Goal: Information Seeking & Learning: Learn about a topic

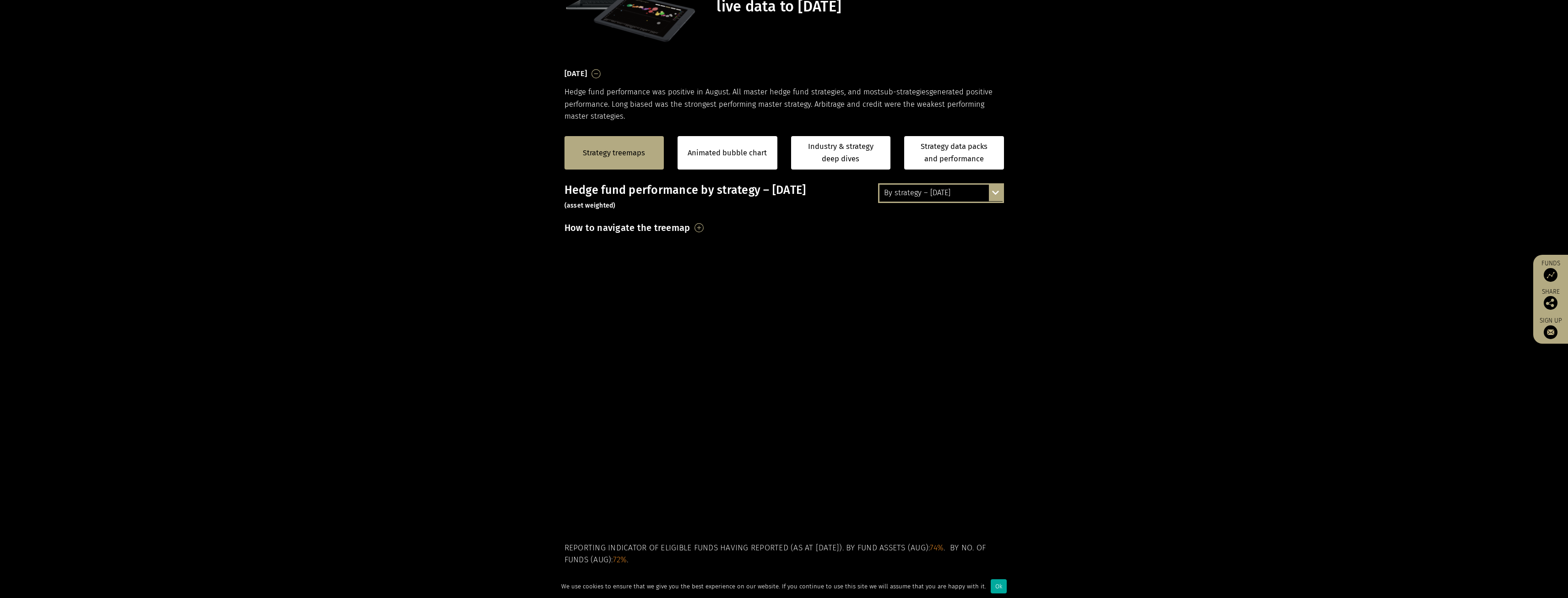
scroll to position [143, 0]
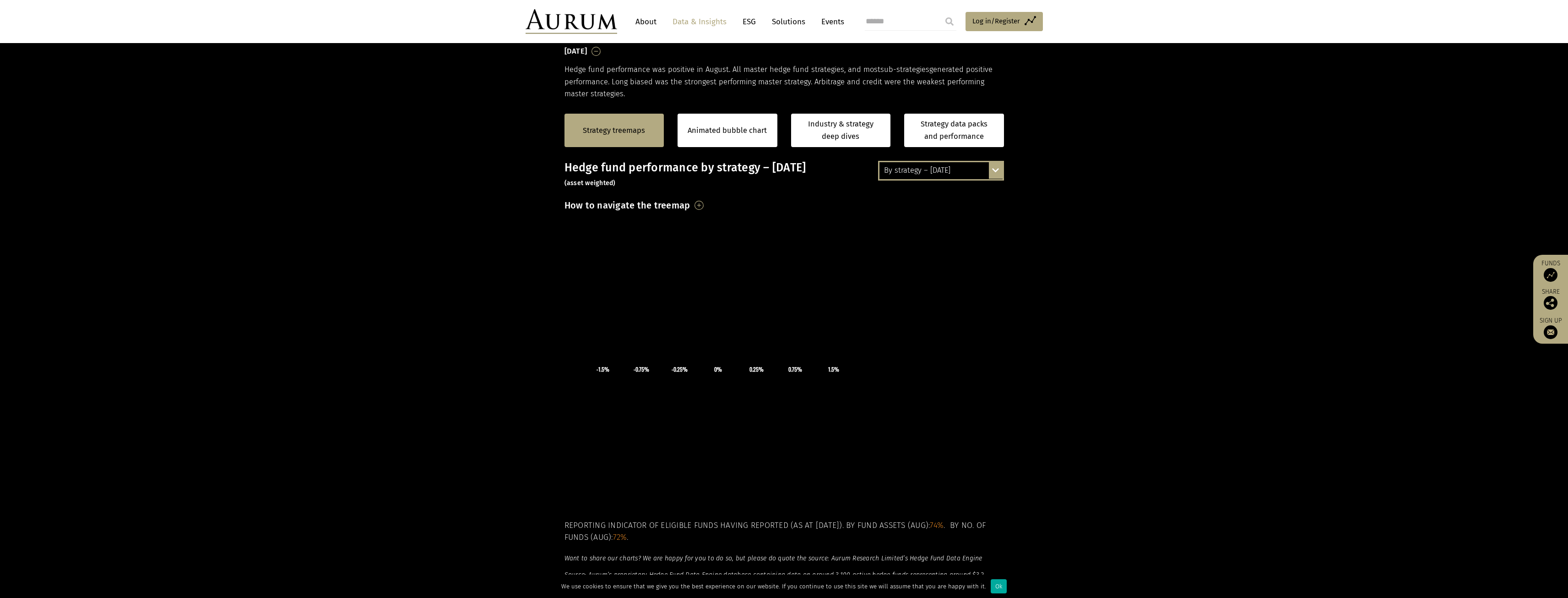
click at [626, 150] on div "Strategy treemaps Animated bubble chart Industry & strategy deep dives Strategy…" at bounding box center [784, 130] width 440 height 61
click at [617, 136] on div "Strategy treemaps" at bounding box center [614, 130] width 100 height 33
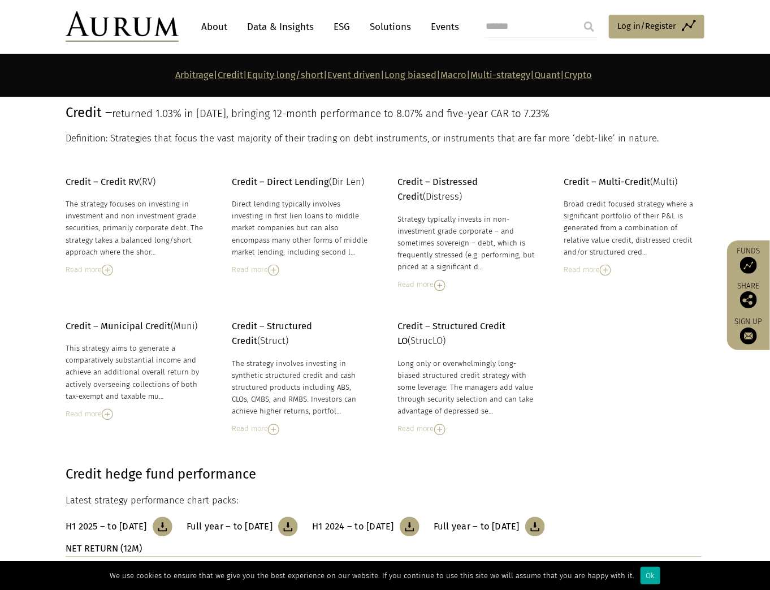
scroll to position [827, 0]
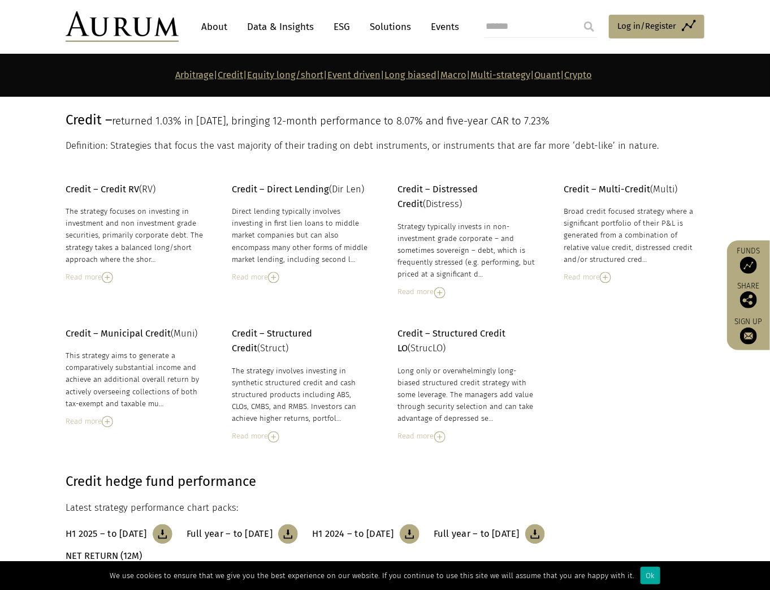
click at [128, 271] on div "Read more" at bounding box center [135, 277] width 138 height 12
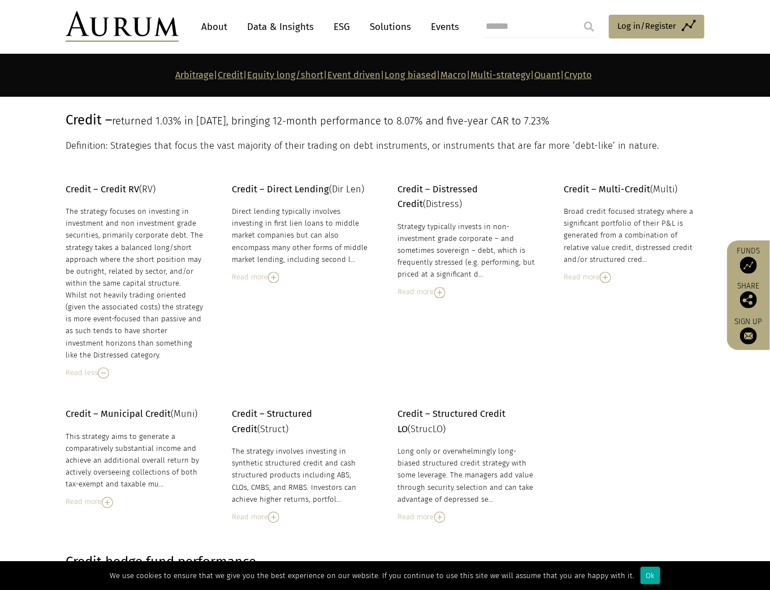
click at [231, 275] on div "Credit – Credit RV (RV) The strategy focuses on investing in investment and non…" at bounding box center [384, 281] width 661 height 197
click at [249, 276] on div "Read more" at bounding box center [301, 277] width 138 height 12
click at [410, 292] on div "Read more" at bounding box center [467, 292] width 138 height 12
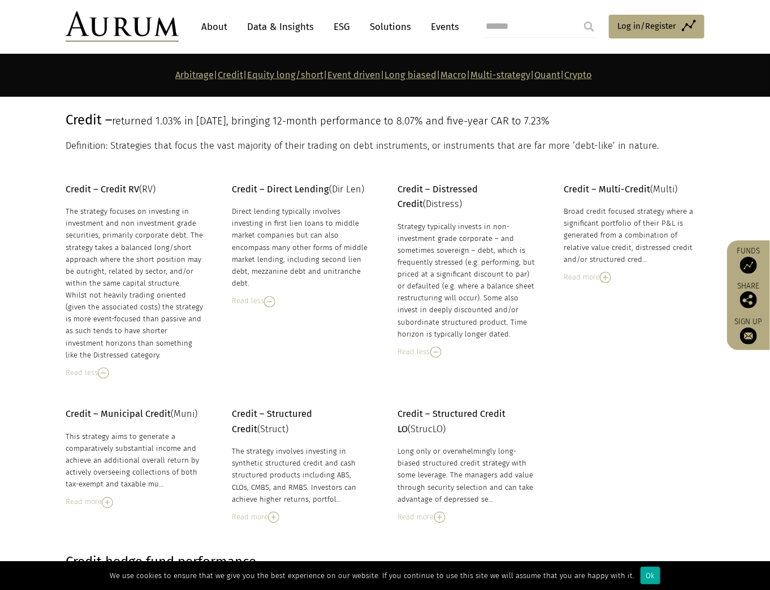
click at [564, 276] on div "Read more" at bounding box center [633, 277] width 138 height 12
click at [583, 280] on div "Read less" at bounding box center [633, 277] width 138 height 12
click at [613, 280] on div "Credit – Credit RV (RV) The strategy focuses on investing in investment and non…" at bounding box center [384, 281] width 661 height 197
click at [599, 281] on div "Read more" at bounding box center [633, 277] width 138 height 12
click at [434, 499] on div "Long only or overwhelmingly long-biased structured credit strategy with some le…" at bounding box center [467, 476] width 138 height 60
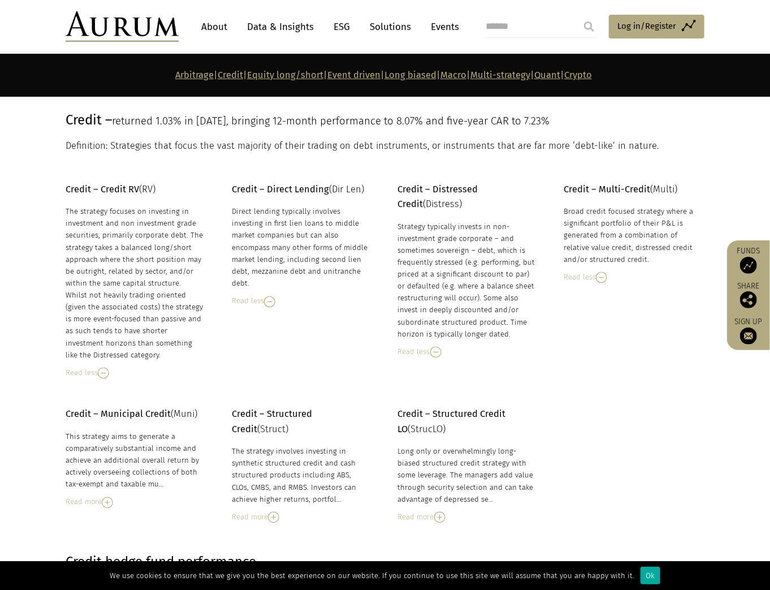
drag, startPoint x: 435, startPoint y: 531, endPoint x: 443, endPoint y: 518, distance: 14.7
click at [446, 516] on img at bounding box center [439, 517] width 11 height 11
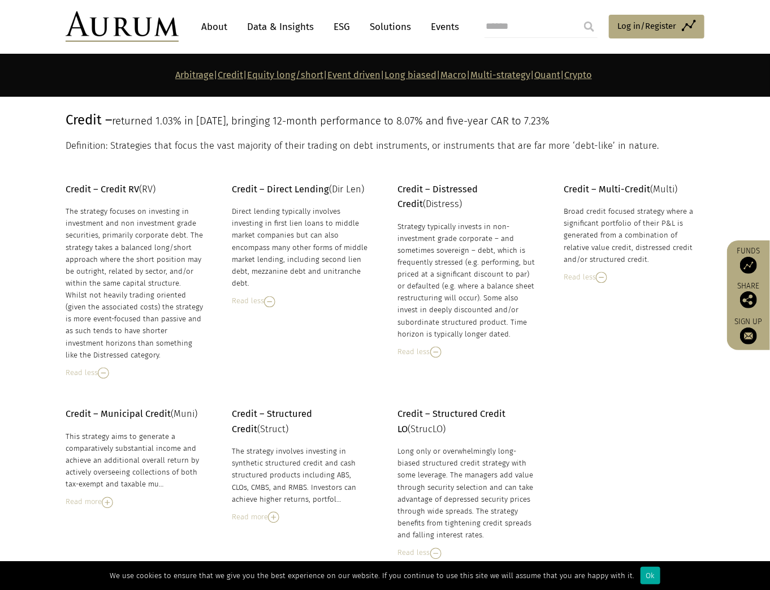
click at [346, 516] on div "Read more" at bounding box center [301, 517] width 138 height 12
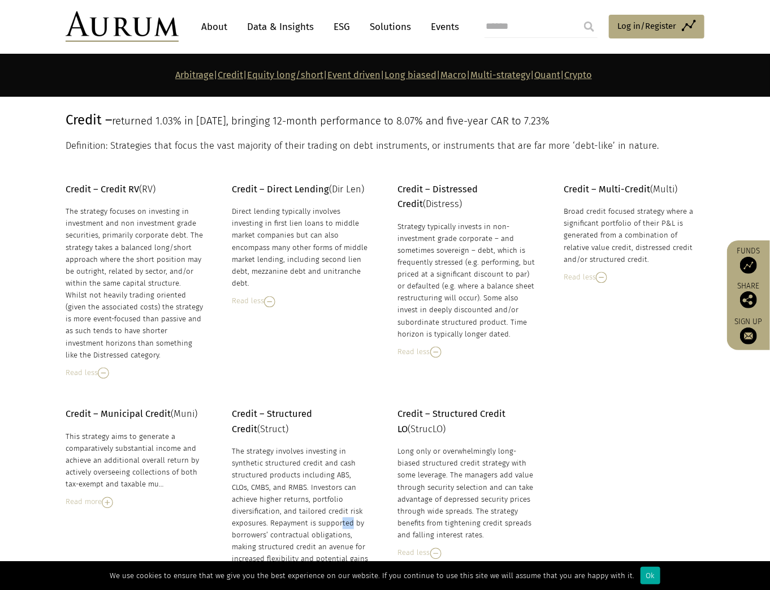
click at [271, 519] on div "The strategy involves investing in synthetic structured credit and cash structu…" at bounding box center [301, 511] width 138 height 131
click at [75, 494] on div "This strategy aims to generate a comparatively substantial income and achieve a…" at bounding box center [135, 469] width 138 height 77
click at [90, 493] on div "This strategy aims to generate a comparatively substantial income and achieve a…" at bounding box center [135, 469] width 138 height 77
click at [95, 497] on div "Read more" at bounding box center [135, 502] width 138 height 12
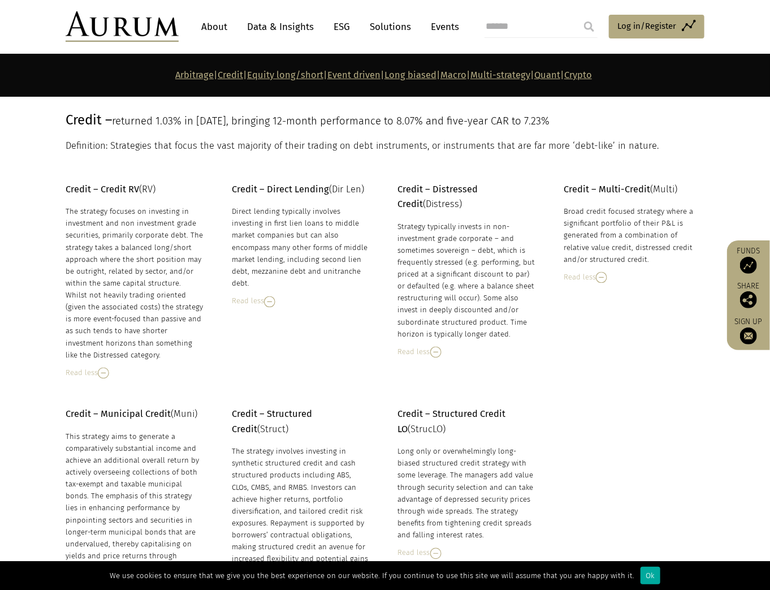
scroll to position [872, 0]
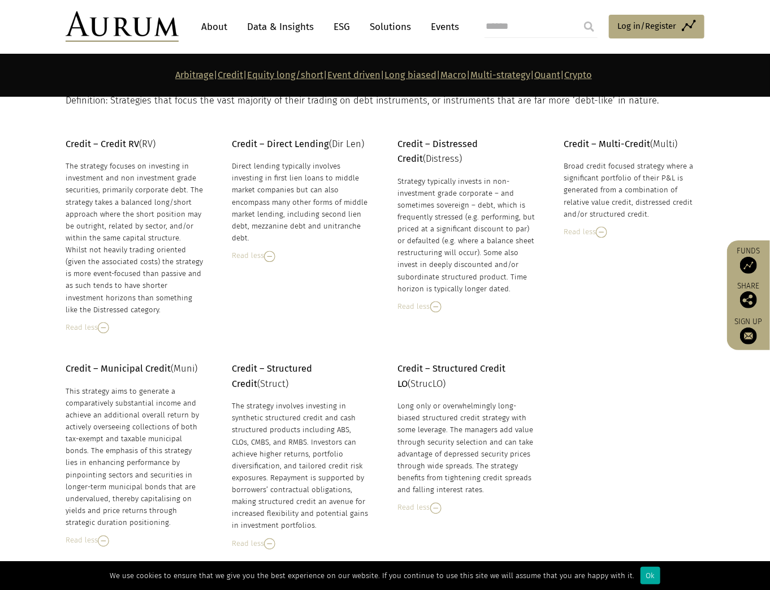
drag, startPoint x: 570, startPoint y: 430, endPoint x: 557, endPoint y: 430, distance: 13.0
click at [557, 430] on div "Credit – Municipal Credit (Muni) This strategy aims to generate a comparatively…" at bounding box center [384, 456] width 661 height 188
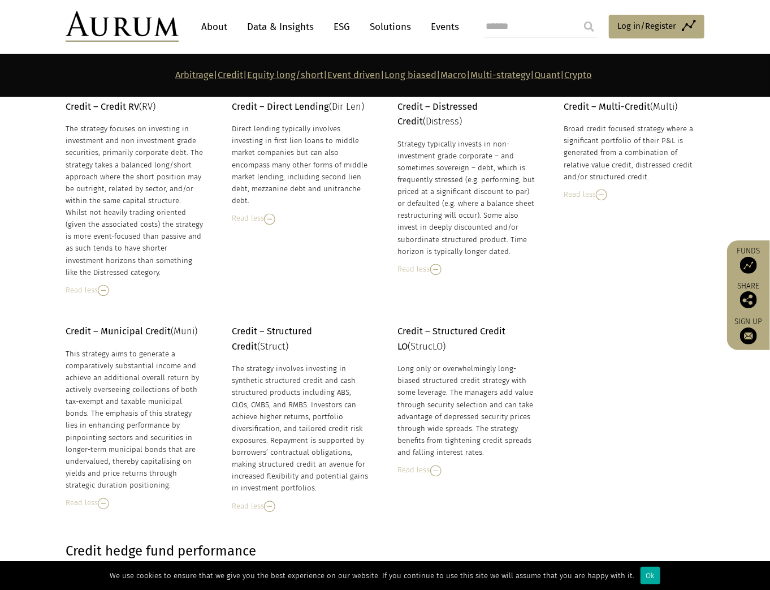
scroll to position [1053, 0]
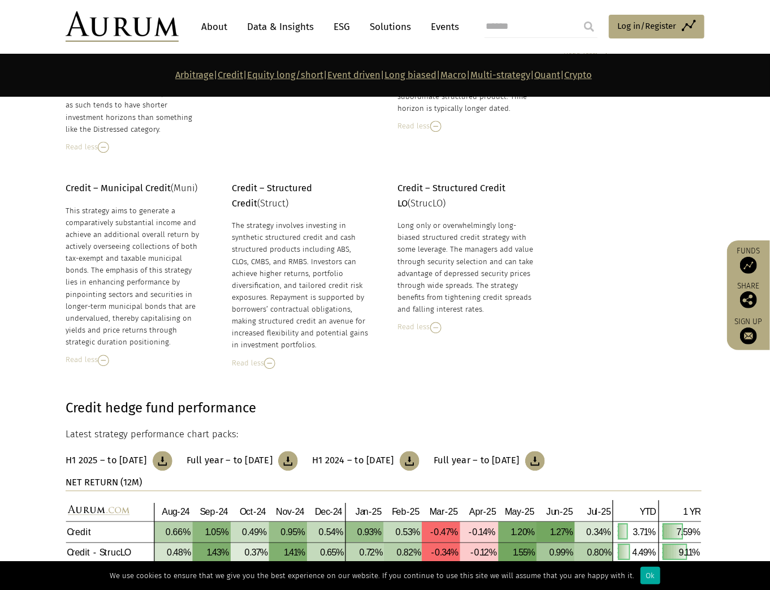
click at [559, 429] on p "Latest strategy performance chart packs:" at bounding box center [384, 434] width 636 height 15
click at [346, 267] on div "The strategy involves investing in synthetic structured credit and cash structu…" at bounding box center [301, 284] width 138 height 131
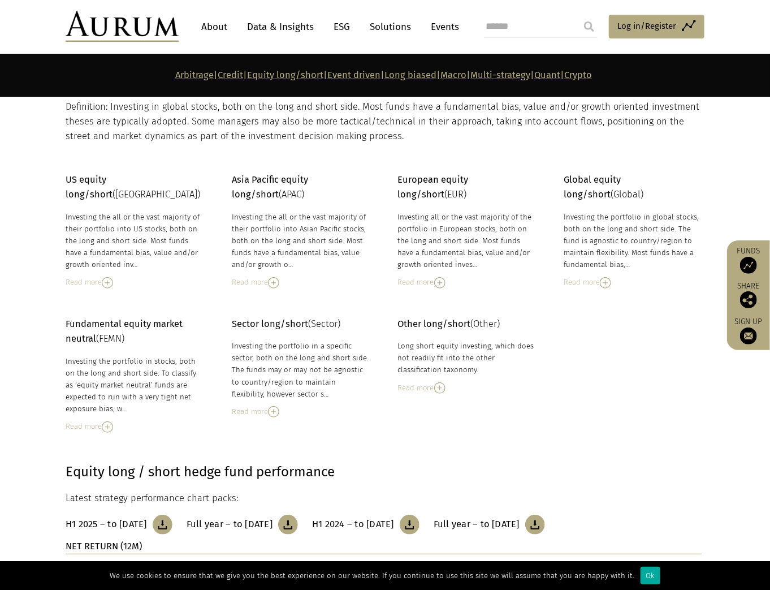
scroll to position [1822, 0]
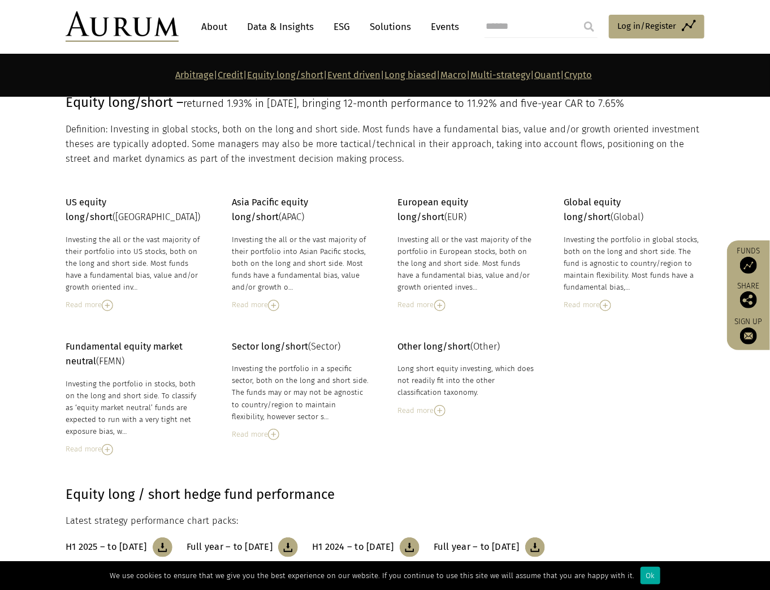
drag, startPoint x: 284, startPoint y: 389, endPoint x: 189, endPoint y: 500, distance: 145.6
click at [284, 389] on div "Investing the portfolio in a specific sector, both on the long and short side. …" at bounding box center [301, 392] width 138 height 60
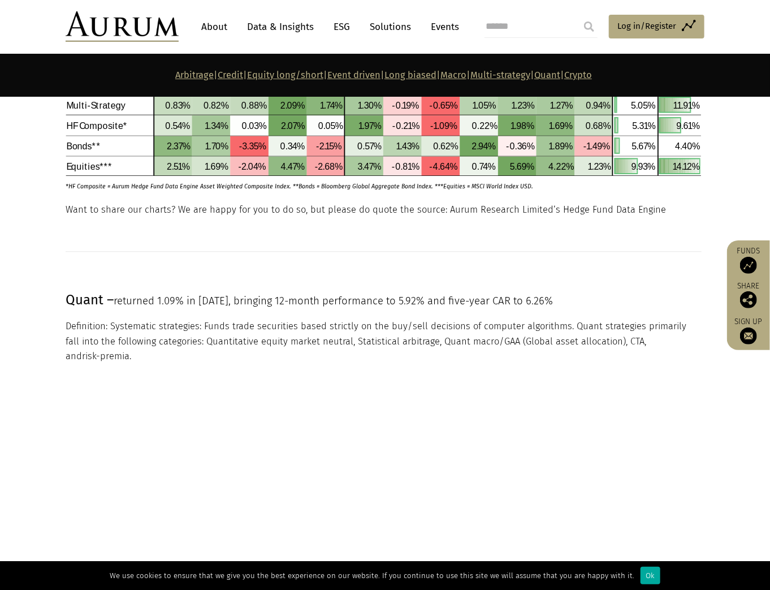
scroll to position [4833, 0]
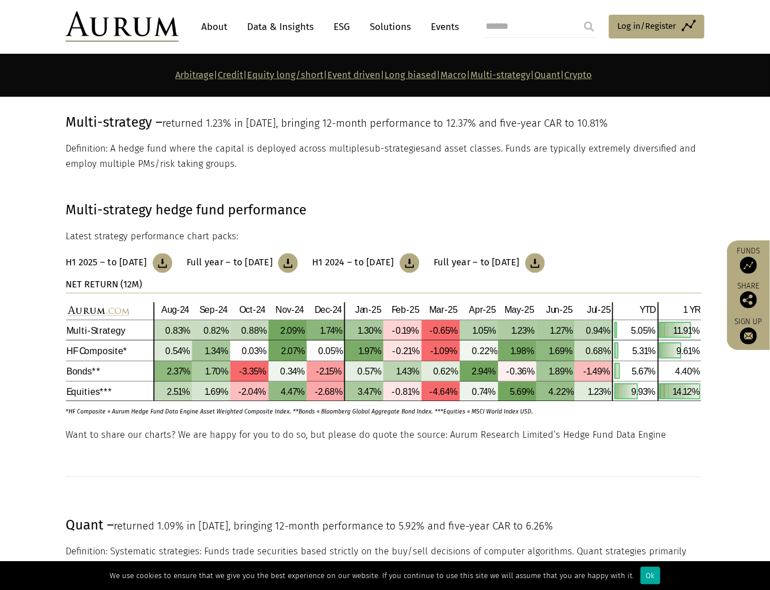
click at [369, 484] on section at bounding box center [385, 478] width 770 height 71
click at [377, 524] on span "returned 1.09% in August 25, bringing 12-month performance to 5.92% and five-ye…" at bounding box center [333, 526] width 439 height 12
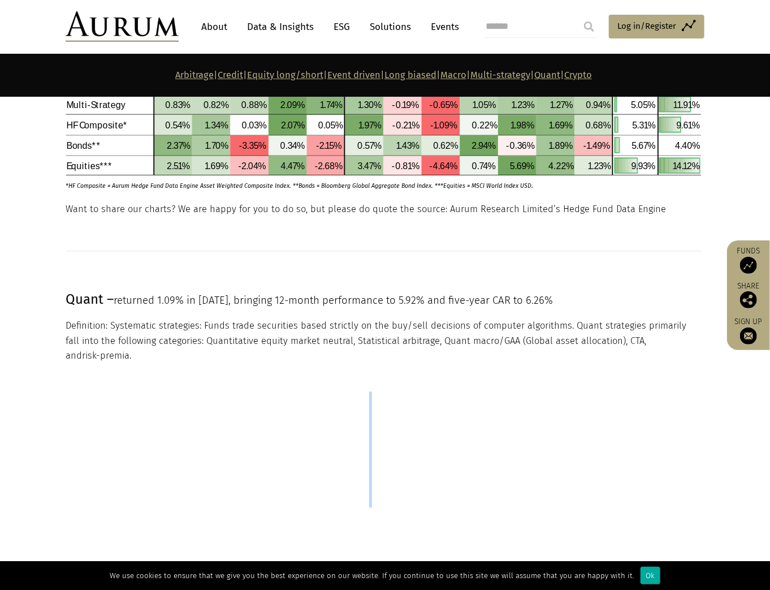
drag, startPoint x: 357, startPoint y: 357, endPoint x: 492, endPoint y: 364, distance: 134.8
click at [491, 364] on section "Quant – CTA (CTA) CTAs (Commodity trading advisors) take primarily directional …" at bounding box center [385, 435] width 770 height 144
drag, startPoint x: 508, startPoint y: 352, endPoint x: 581, endPoint y: 354, distance: 73.6
click at [581, 363] on section "Quant – CTA (CTA) CTAs (Commodity trading advisors) take primarily directional …" at bounding box center [385, 435] width 770 height 144
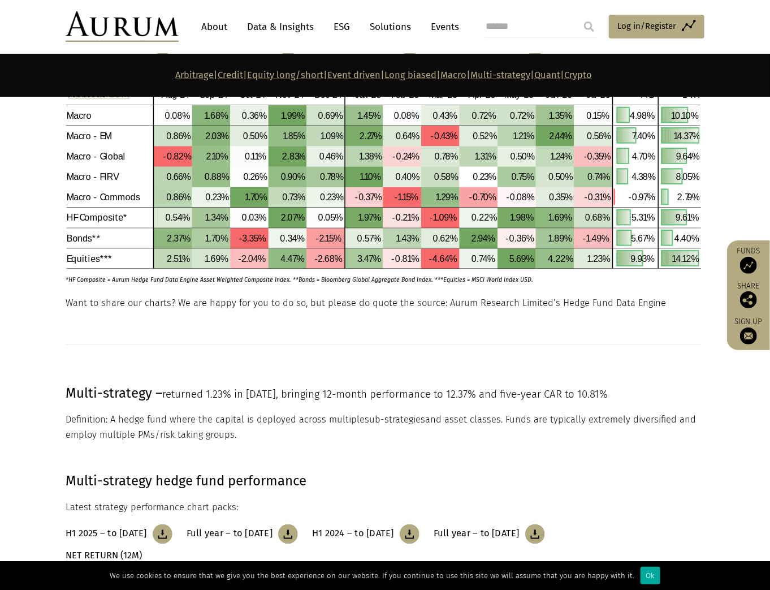
scroll to position [4291, 0]
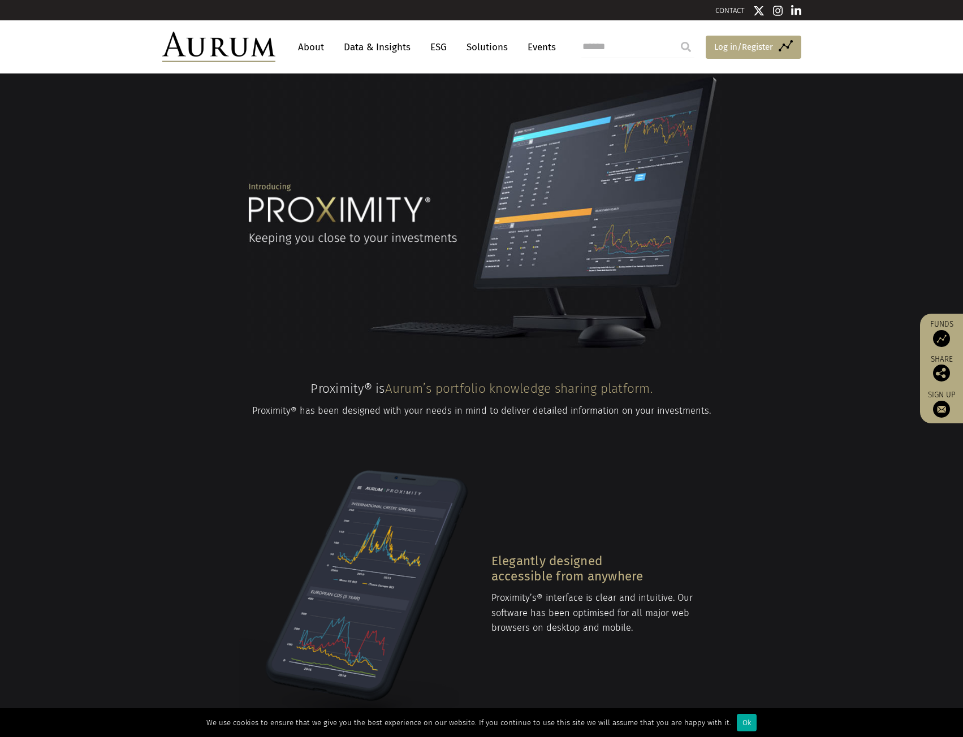
click at [755, 46] on span "Log in/Register" at bounding box center [743, 47] width 59 height 14
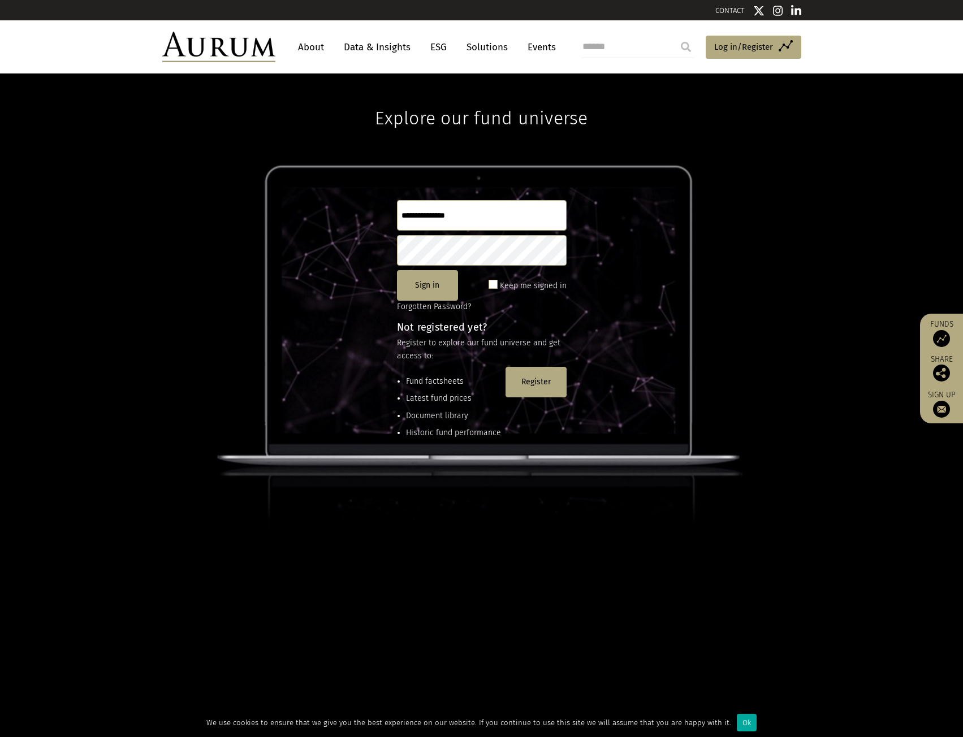
click at [413, 222] on input "text" at bounding box center [482, 215] width 170 height 31
click at [446, 224] on input "text" at bounding box center [482, 215] width 170 height 31
click at [453, 207] on input "text" at bounding box center [482, 215] width 170 height 31
type input "**********"
click at [432, 295] on button "Sign in" at bounding box center [427, 285] width 61 height 31
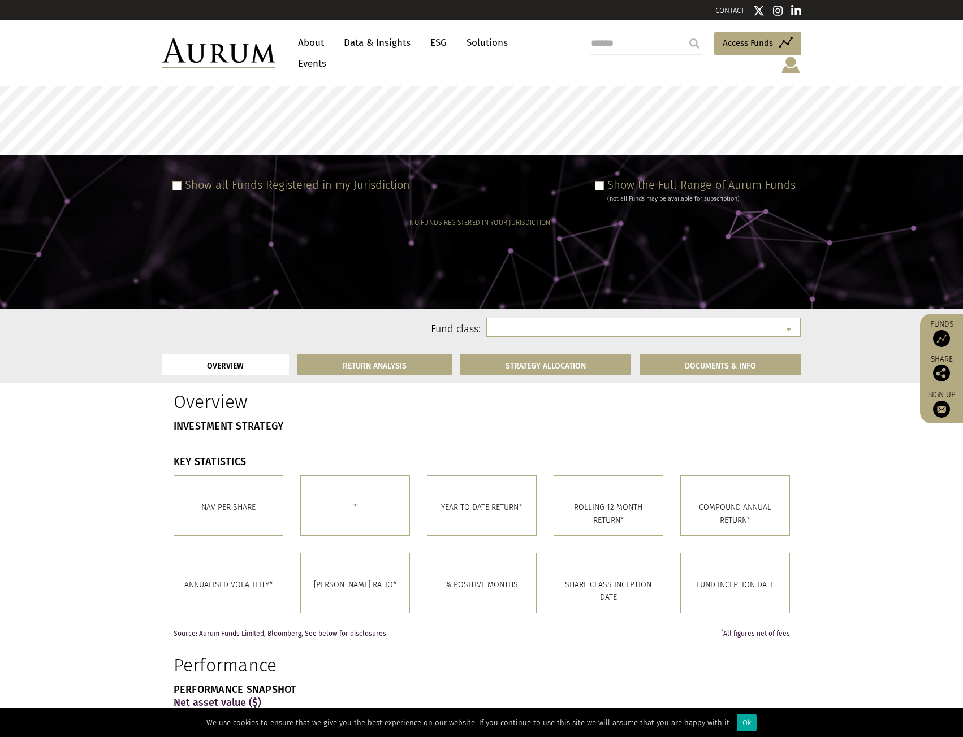
select select
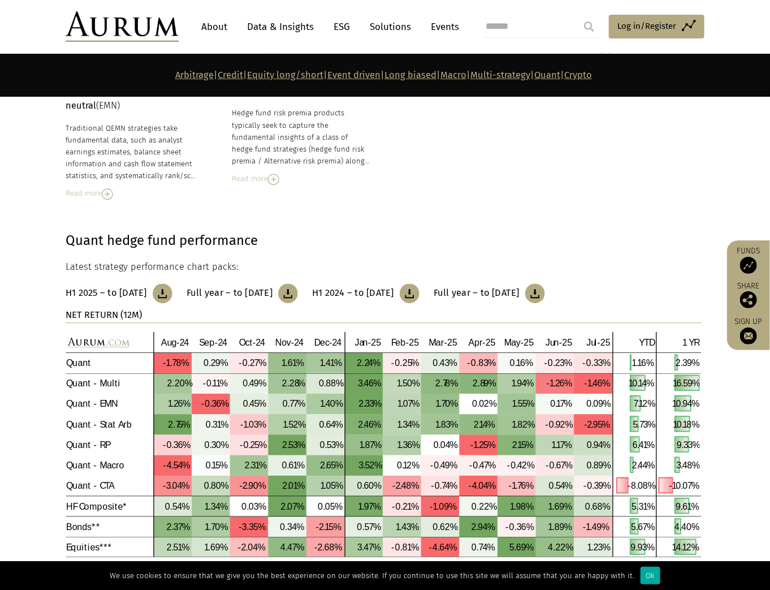
scroll to position [5134, 0]
